Goal: Task Accomplishment & Management: Manage account settings

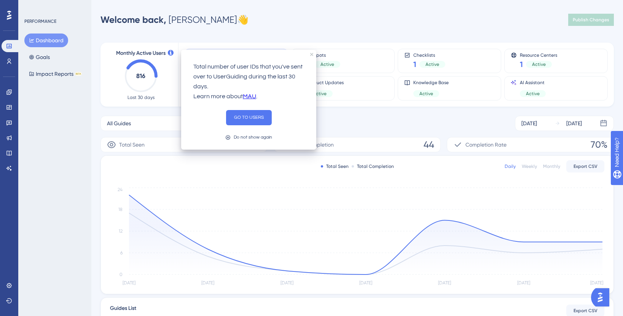
click at [301, 15] on div "Welcome back, [PERSON_NAME] 👋 Publish Changes" at bounding box center [356, 19] width 513 height 15
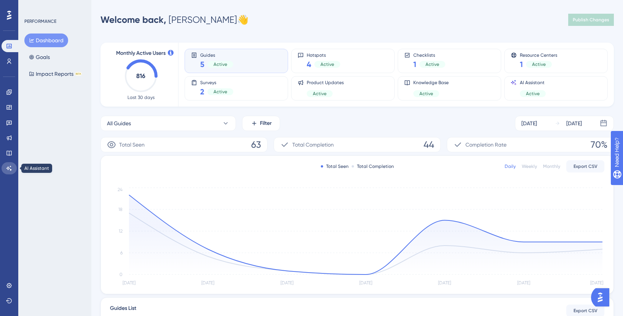
click at [6, 169] on icon at bounding box center [9, 168] width 6 height 6
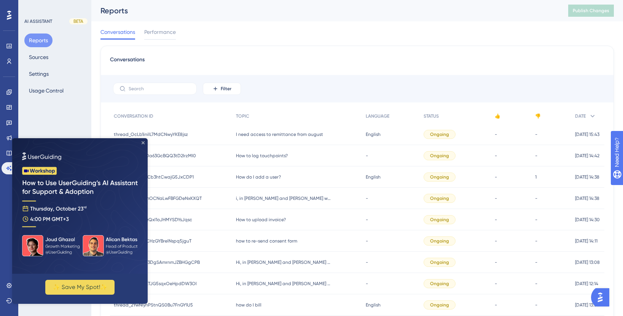
click at [142, 143] on icon "Close Preview" at bounding box center [143, 142] width 3 height 3
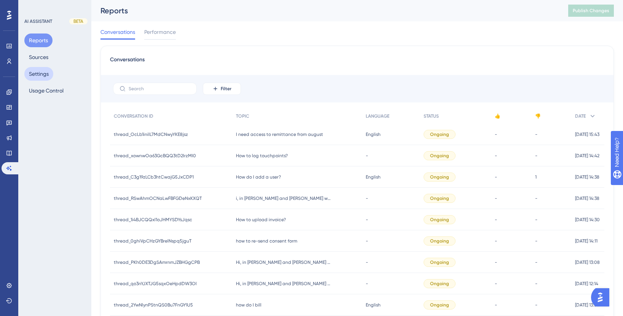
click at [51, 73] on button "Settings" at bounding box center [38, 74] width 29 height 14
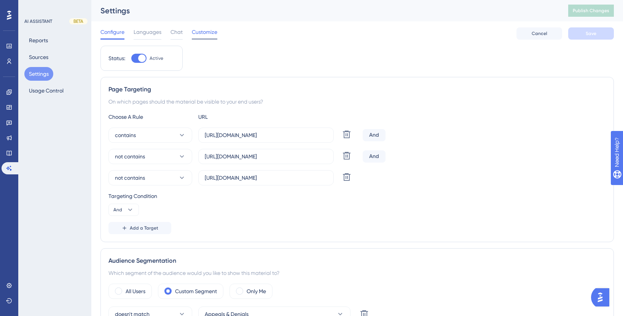
click at [202, 34] on span "Customize" at bounding box center [204, 31] width 25 height 9
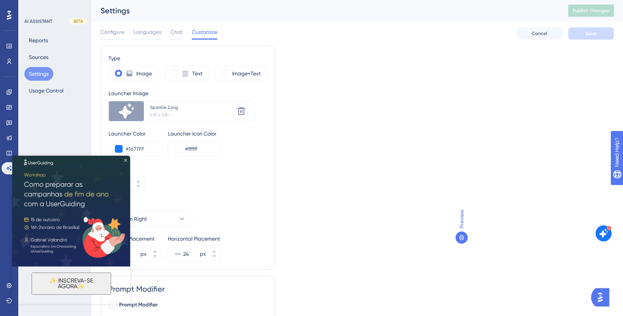
click at [125, 159] on icon "Close Preview" at bounding box center [125, 160] width 3 height 3
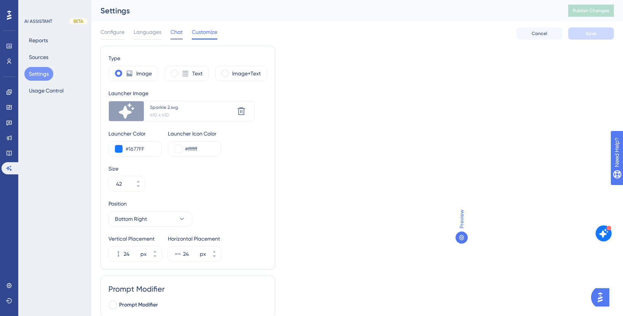
click at [179, 30] on span "Chat" at bounding box center [176, 31] width 12 height 9
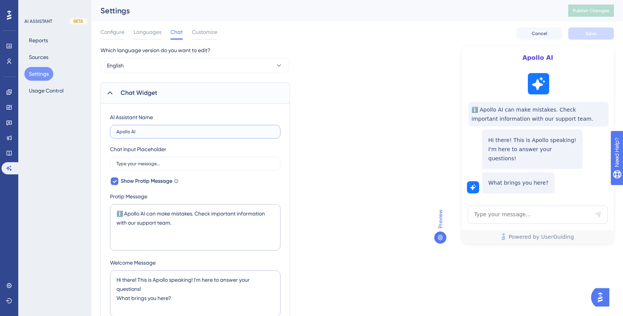
click at [134, 131] on input "Apollo AI" at bounding box center [195, 131] width 158 height 5
type input "[PERSON_NAME]"
click at [129, 211] on textarea "ℹ️ Apollo AI can make mistakes. Check important information with our support te…" at bounding box center [195, 227] width 170 height 46
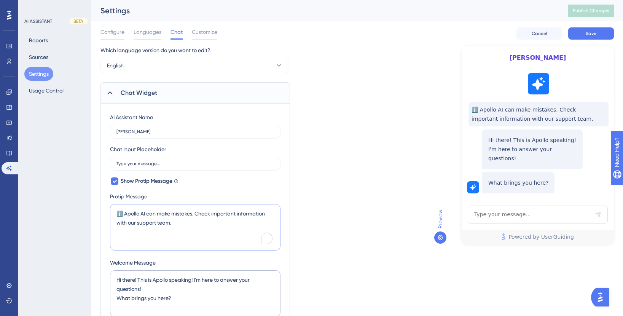
click at [129, 211] on textarea "ℹ️ Apollo AI can make mistakes. Check important information with our support te…" at bounding box center [195, 227] width 170 height 46
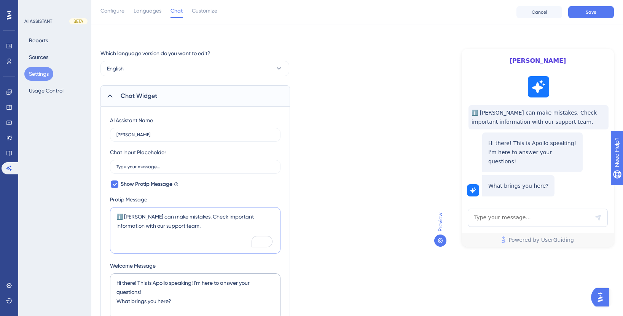
scroll to position [54, 0]
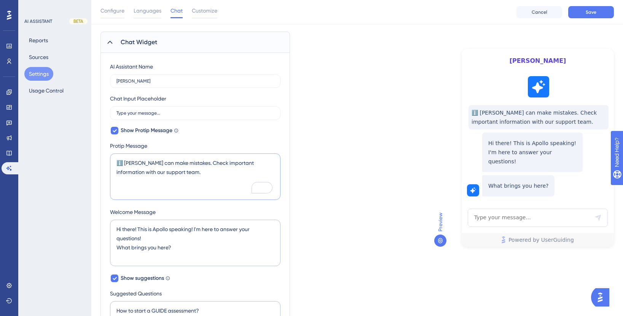
type textarea "ℹ️ [PERSON_NAME] can make mistakes. Check important information with our suppor…"
click at [157, 231] on textarea "Hi there! This is Apollo speaking! I'm here to answer your questions! What brin…" at bounding box center [195, 243] width 170 height 46
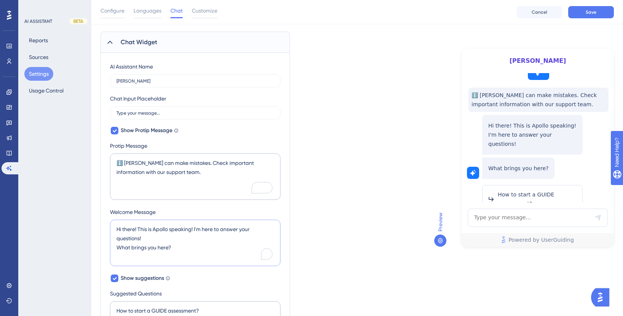
click at [157, 231] on textarea "Hi there! This is Apollo speaking! I'm here to answer your questions! What brin…" at bounding box center [195, 243] width 170 height 46
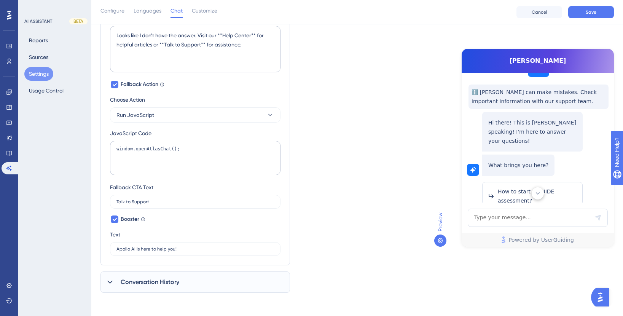
scroll to position [459, 0]
type textarea "Hi there! This is [PERSON_NAME] speaking! I'm here to answer your questions! Wh…"
drag, startPoint x: 135, startPoint y: 249, endPoint x: 107, endPoint y: 248, distance: 27.8
click at [121, 249] on input "Apollo AI is here to help you!" at bounding box center [195, 247] width 158 height 5
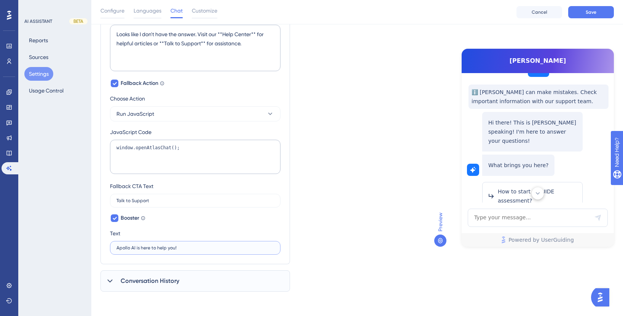
click at [121, 249] on input "Apollo AI is here to help you!" at bounding box center [195, 247] width 158 height 5
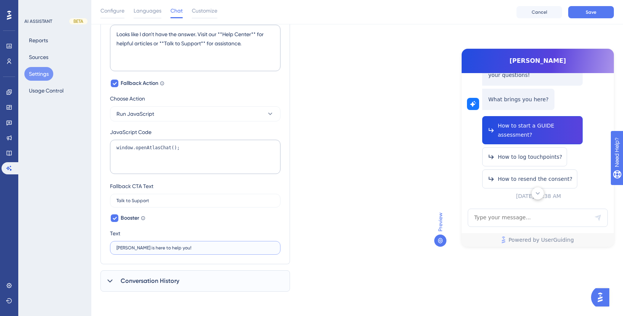
scroll to position [96, 0]
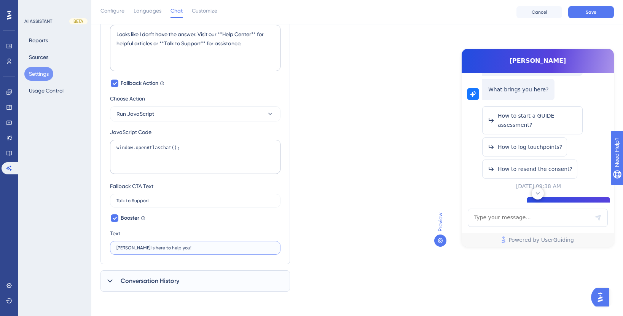
type input "[PERSON_NAME] is here to help you!"
click at [541, 196] on icon at bounding box center [538, 193] width 8 height 8
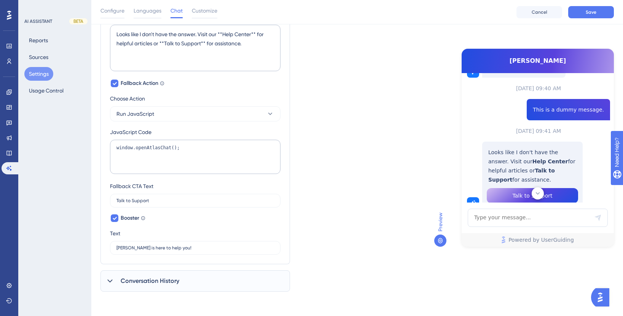
scroll to position [280, 0]
click at [593, 15] on button "Save" at bounding box center [591, 12] width 46 height 12
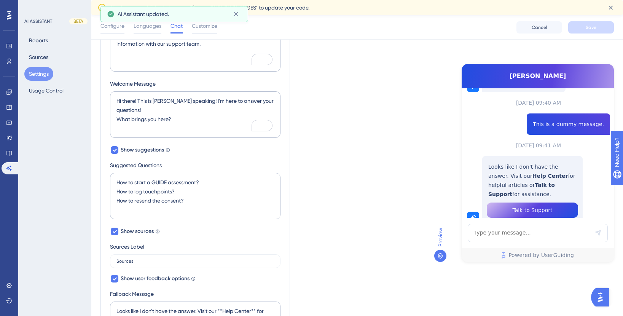
scroll to position [0, 0]
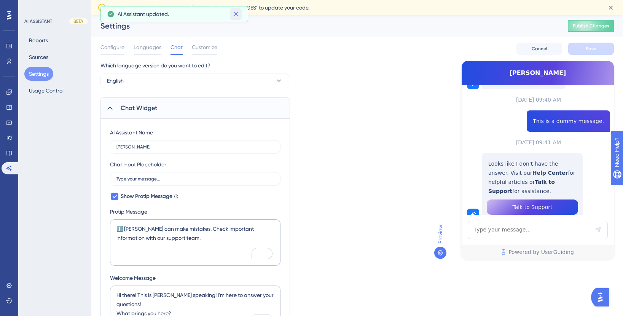
click at [237, 13] on icon at bounding box center [236, 14] width 8 height 8
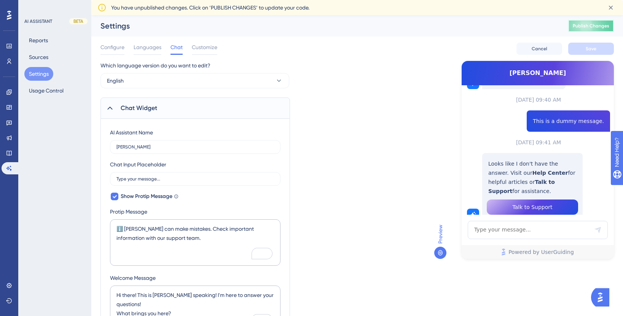
click at [604, 20] on button "Publish Changes" at bounding box center [591, 26] width 46 height 12
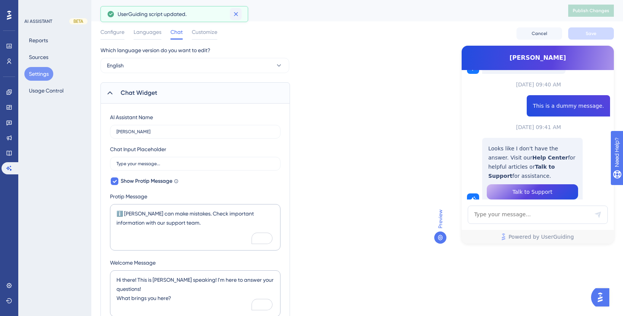
click at [233, 16] on icon at bounding box center [236, 14] width 8 height 8
